Goal: Transaction & Acquisition: Book appointment/travel/reservation

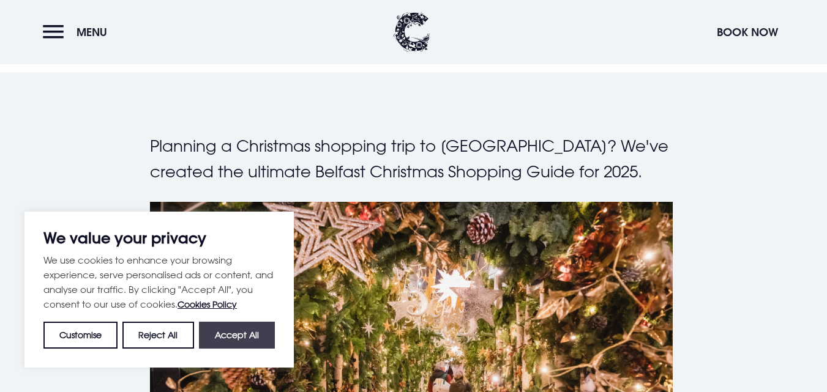
click at [221, 332] on button "Accept All" at bounding box center [237, 335] width 76 height 27
checkbox input "true"
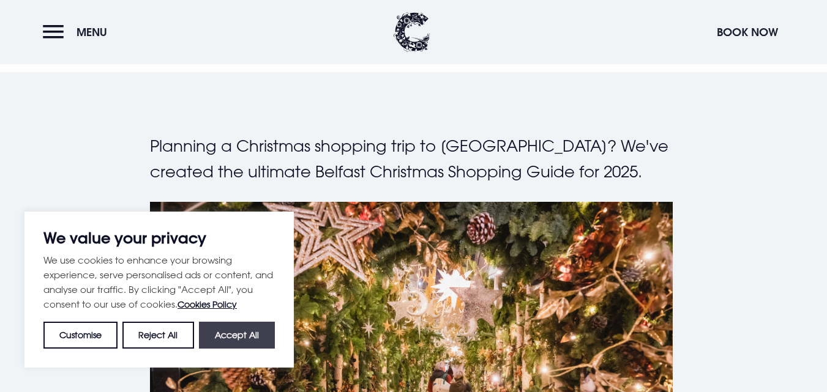
checkbox input "true"
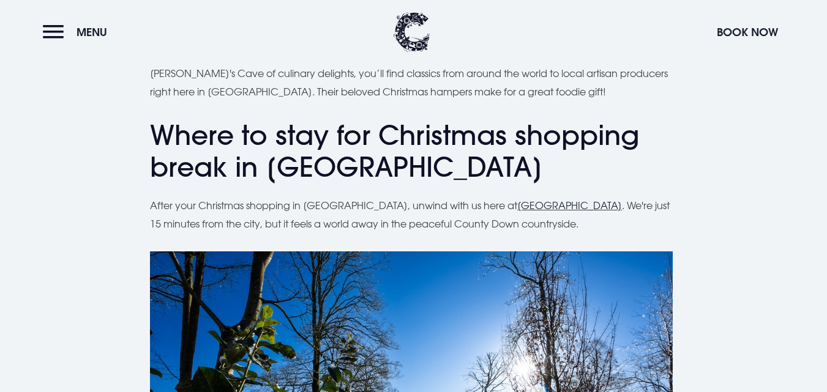
scroll to position [3071, 0]
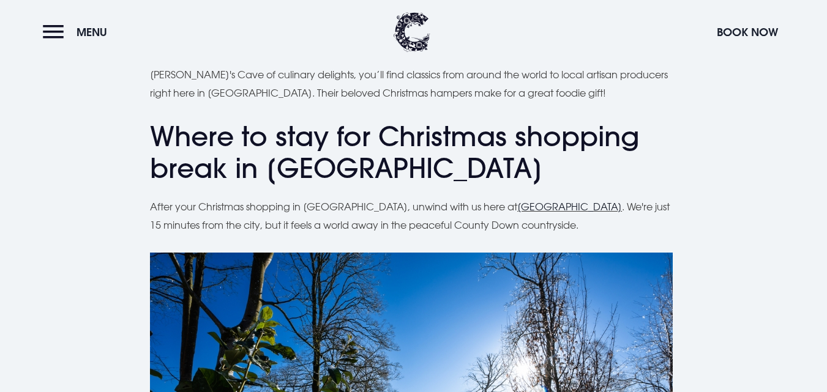
click at [517, 201] on link "Clandeboye Lodge" at bounding box center [569, 207] width 105 height 12
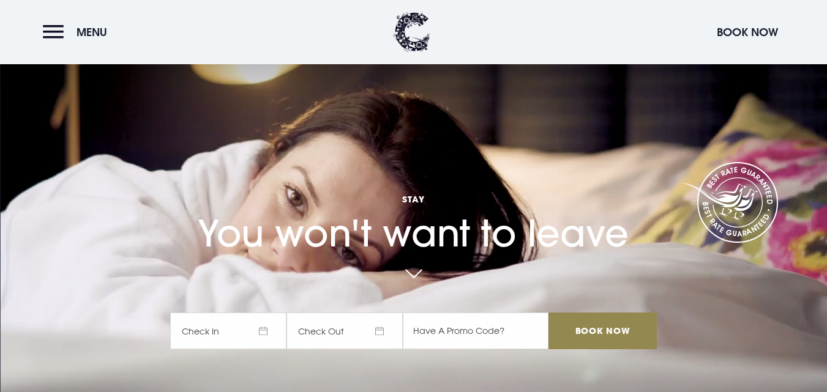
scroll to position [62, 0]
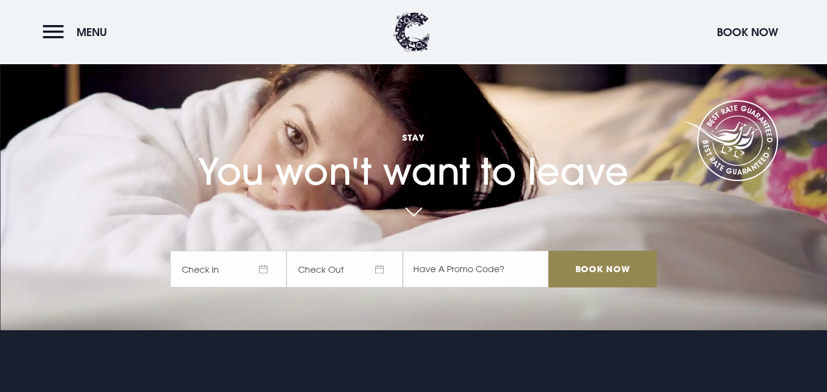
click at [217, 270] on span "Check In" at bounding box center [228, 269] width 116 height 37
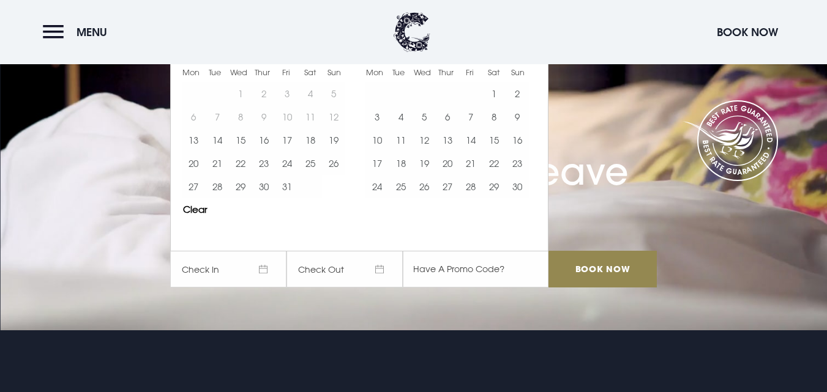
scroll to position [0, 0]
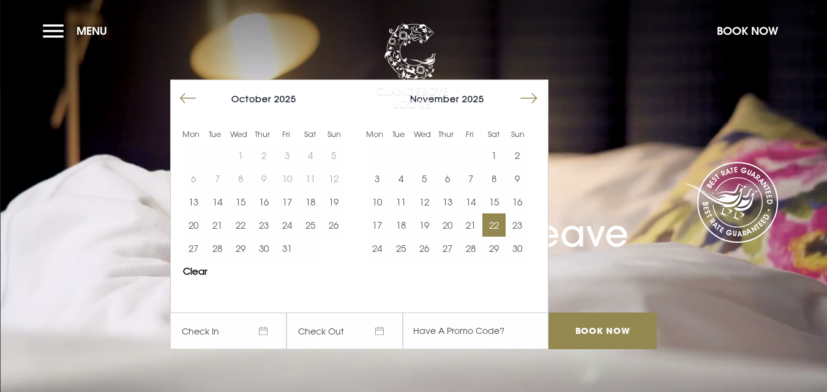
click at [496, 227] on button "22" at bounding box center [493, 225] width 23 height 23
click at [514, 224] on button "23" at bounding box center [516, 225] width 23 height 23
click at [477, 226] on button "21" at bounding box center [470, 225] width 23 height 23
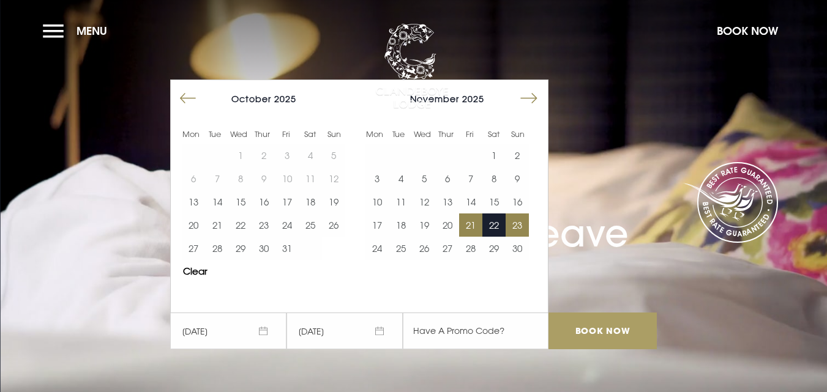
click at [582, 330] on input "Book Now" at bounding box center [602, 331] width 108 height 37
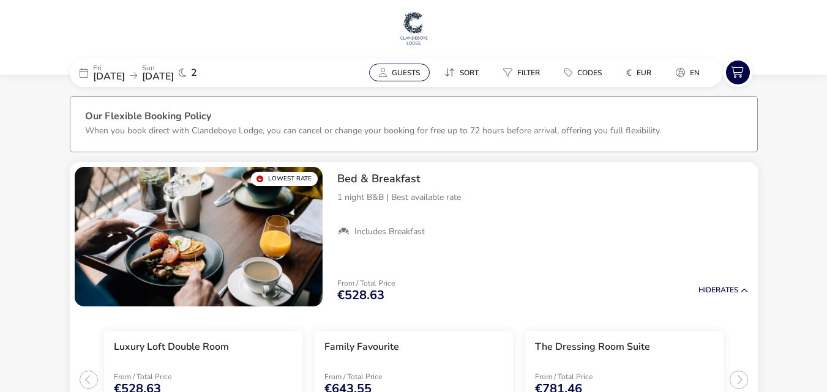
click at [389, 70] on button "Guests" at bounding box center [399, 73] width 61 height 18
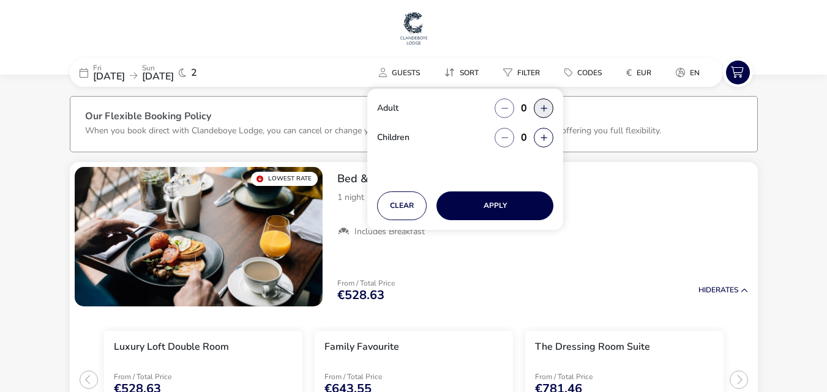
click at [542, 108] on button "button" at bounding box center [543, 108] width 20 height 20
click at [543, 108] on span "button" at bounding box center [543, 108] width 0 height 0
type input "2"
click at [477, 203] on button "Apply" at bounding box center [494, 205] width 117 height 29
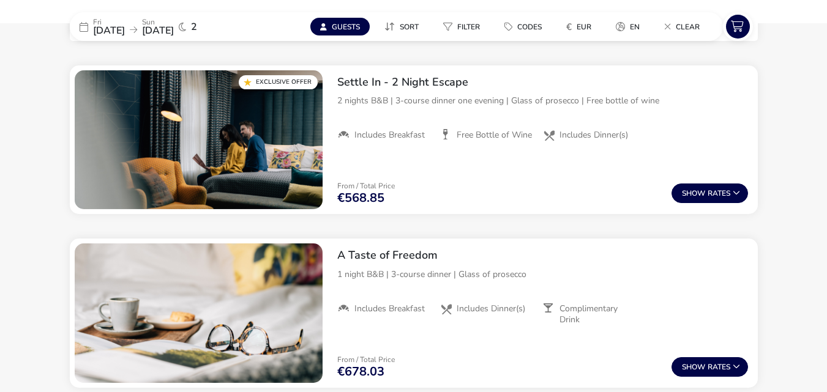
scroll to position [367, 0]
